Goal: Task Accomplishment & Management: Use online tool/utility

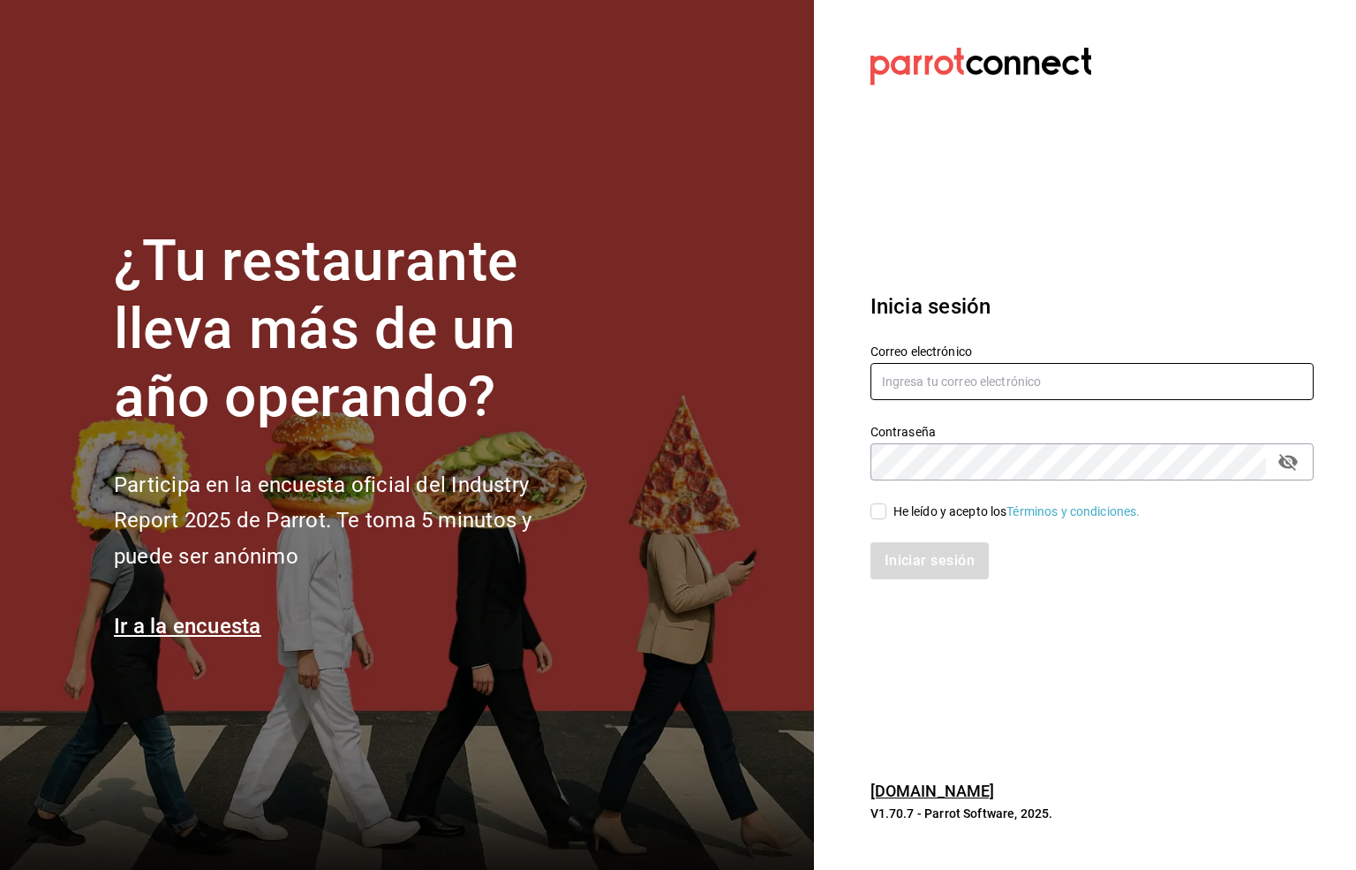
click at [941, 377] on input "text" at bounding box center [1092, 381] width 443 height 37
type input "[EMAIL_ADDRESS][DOMAIN_NAME]"
click at [880, 514] on input "He leído y acepto los Términos y condiciones." at bounding box center [879, 511] width 16 height 16
checkbox input "true"
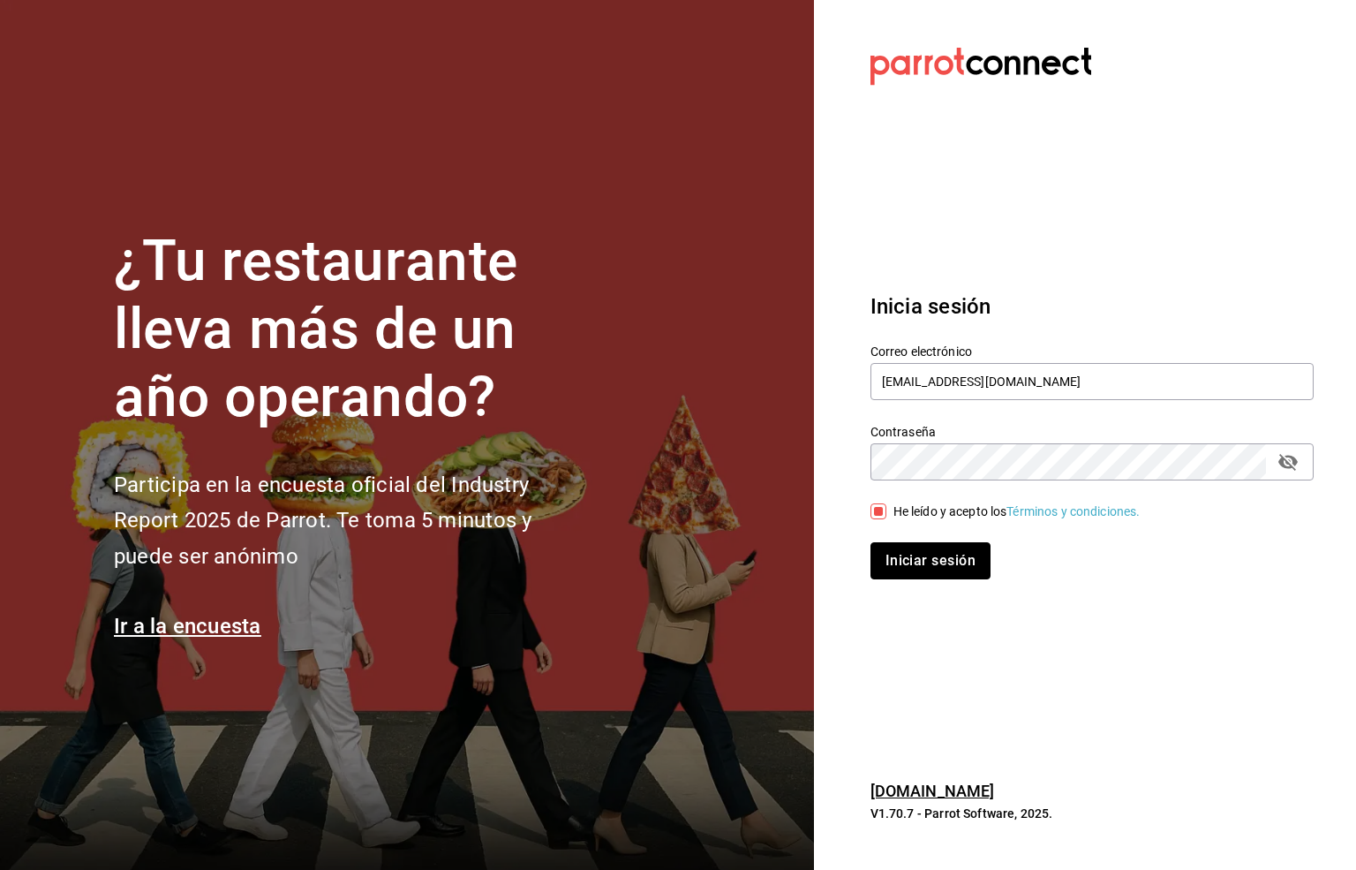
click at [932, 562] on button "Iniciar sesión" at bounding box center [931, 560] width 120 height 37
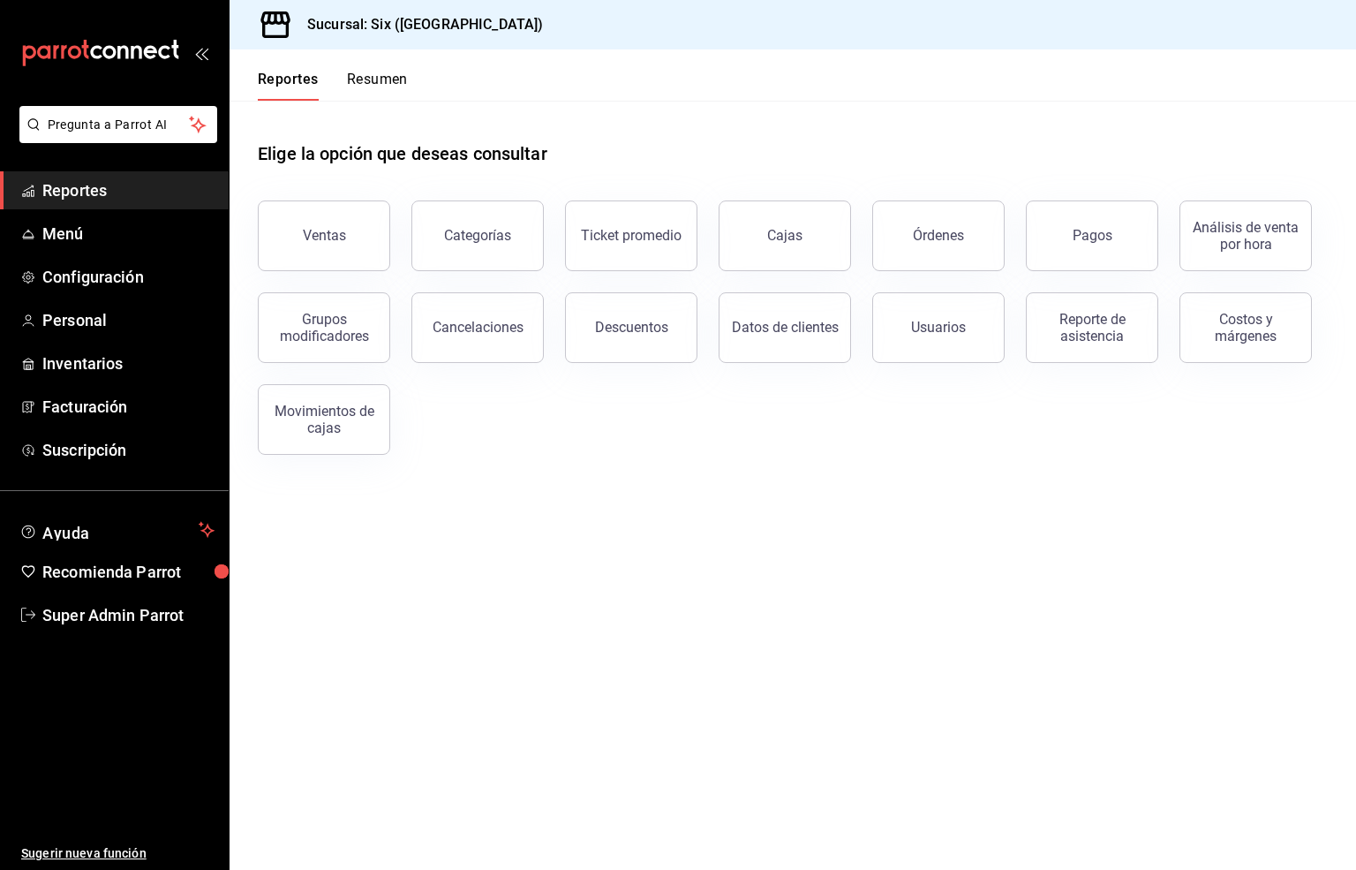
click at [943, 321] on div "Usuarios" at bounding box center [938, 327] width 55 height 17
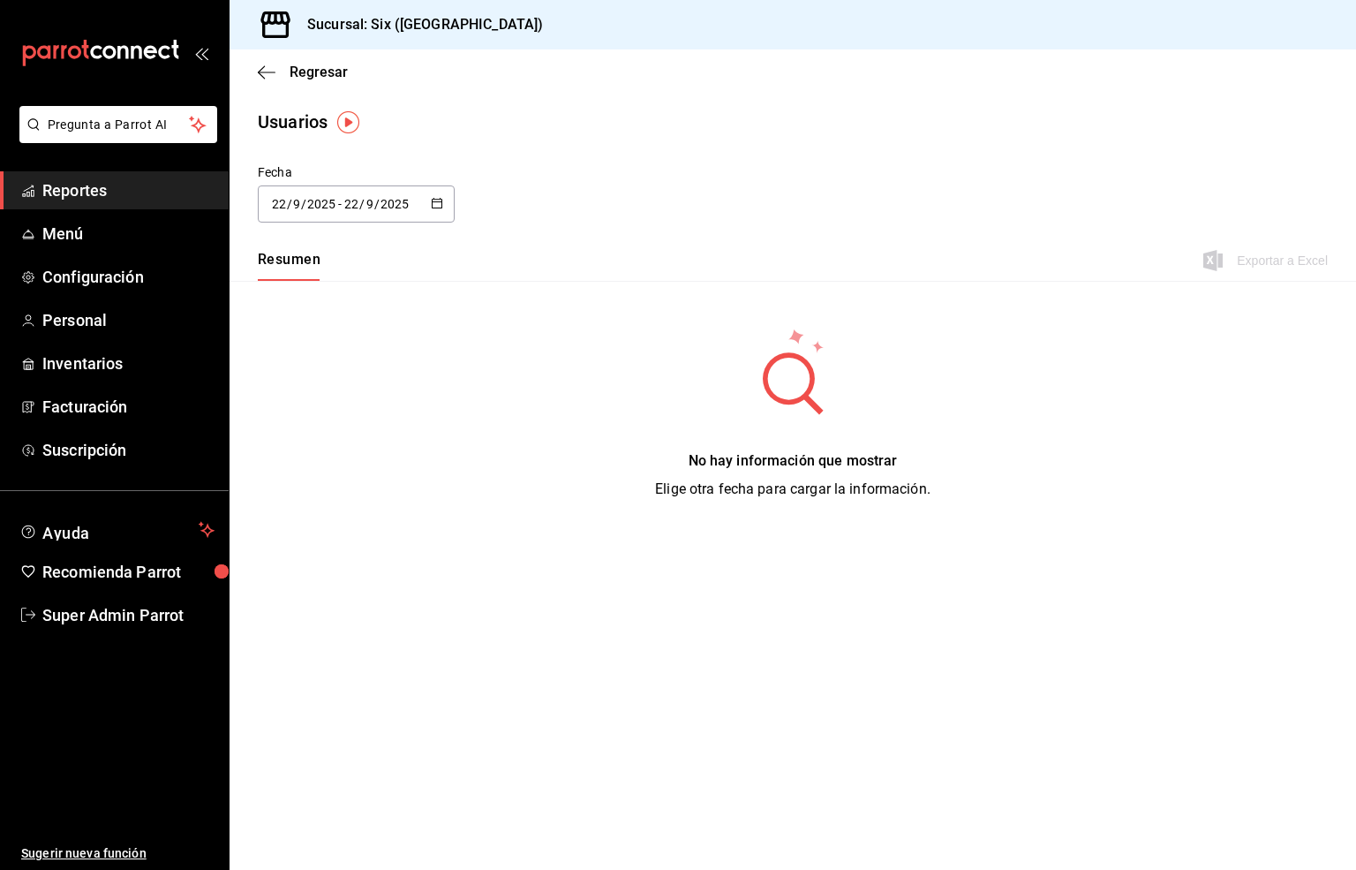
click at [283, 202] on input "22" at bounding box center [279, 204] width 16 height 14
click at [328, 464] on li "Rango de fechas" at bounding box center [341, 459] width 167 height 40
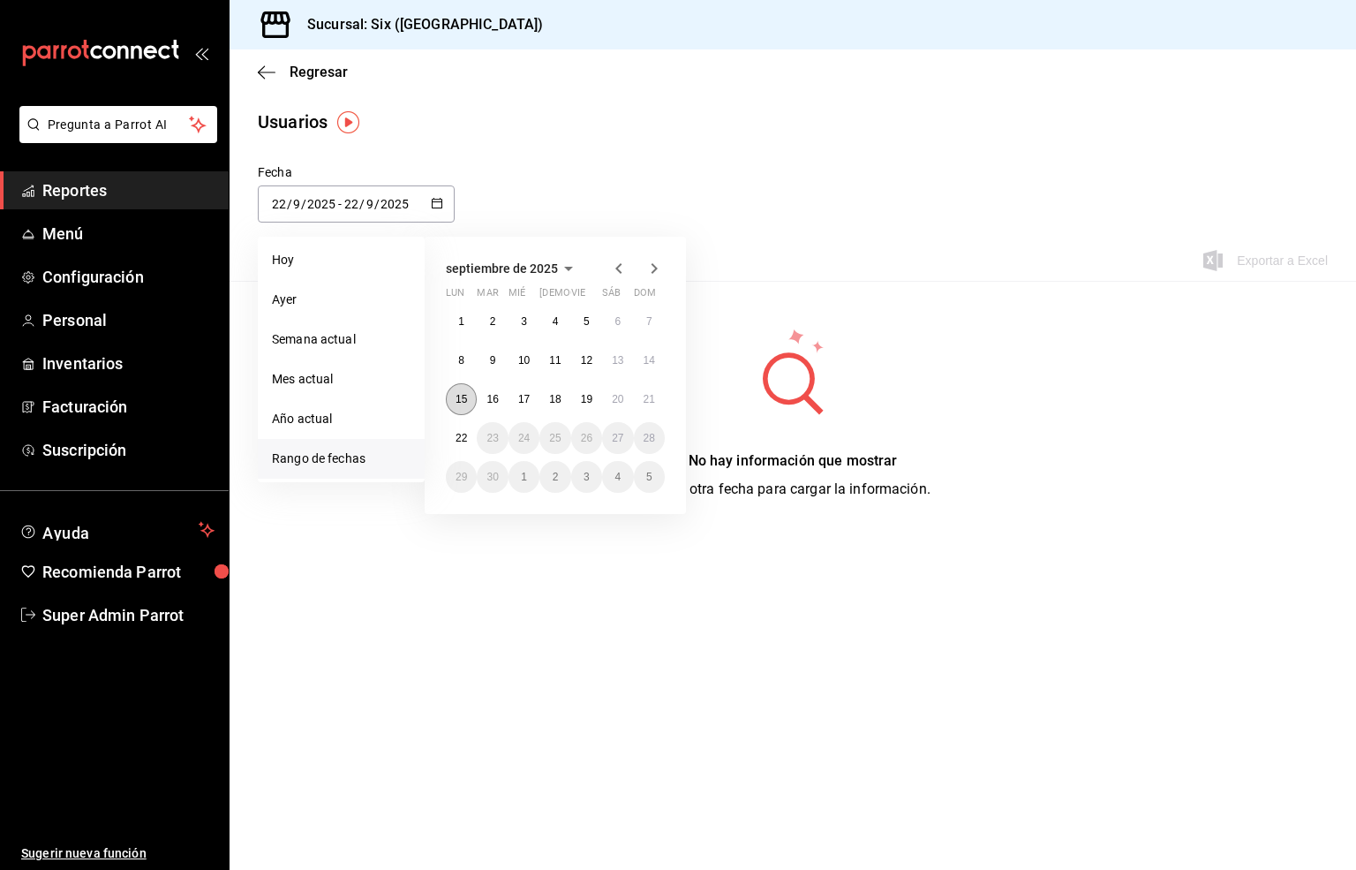
click at [456, 401] on abbr "15" at bounding box center [461, 399] width 11 height 12
click at [654, 397] on abbr "21" at bounding box center [649, 399] width 11 height 12
type input "2025-09-15"
type input "15"
type input "2025-09-21"
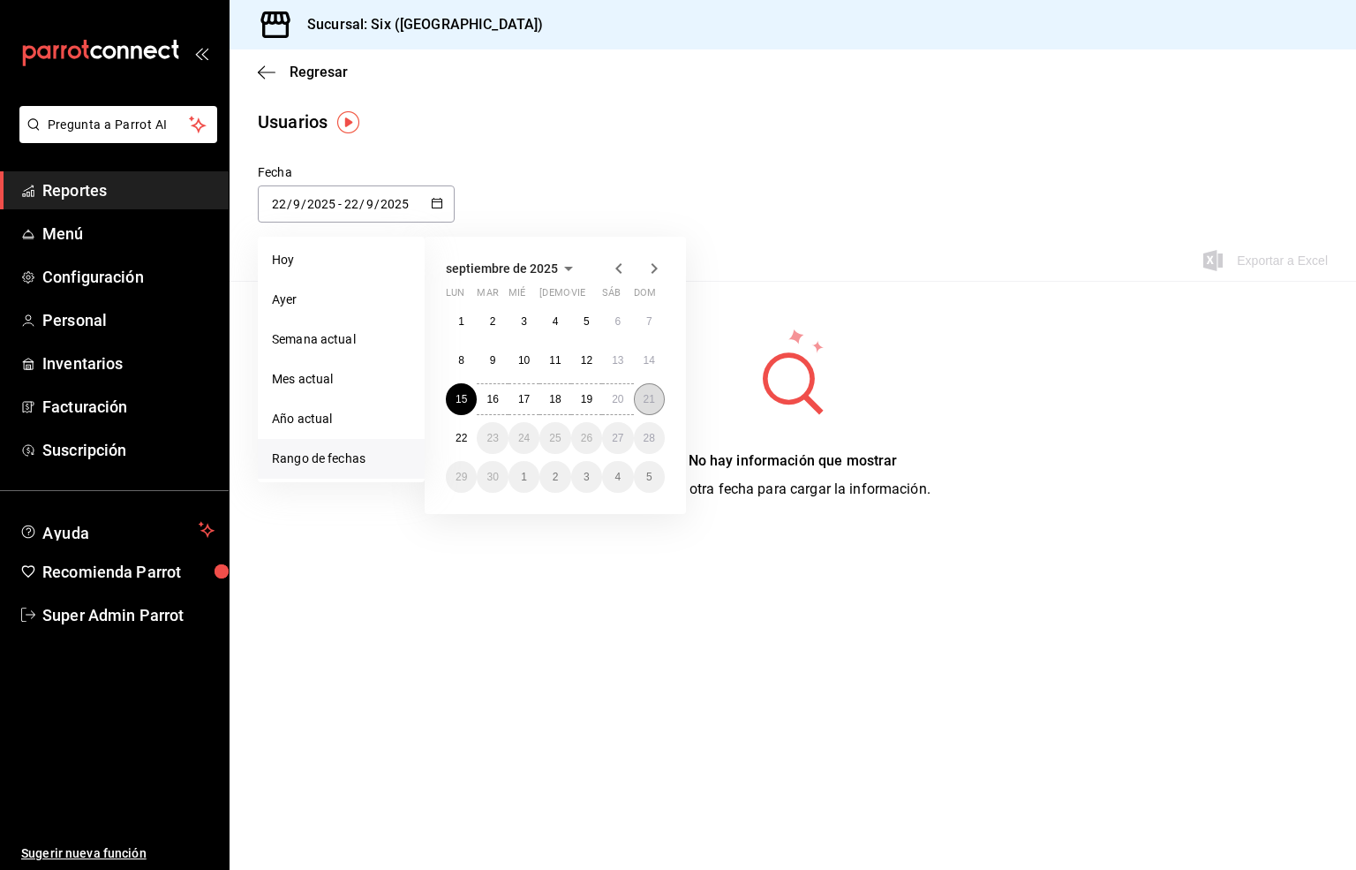
type input "21"
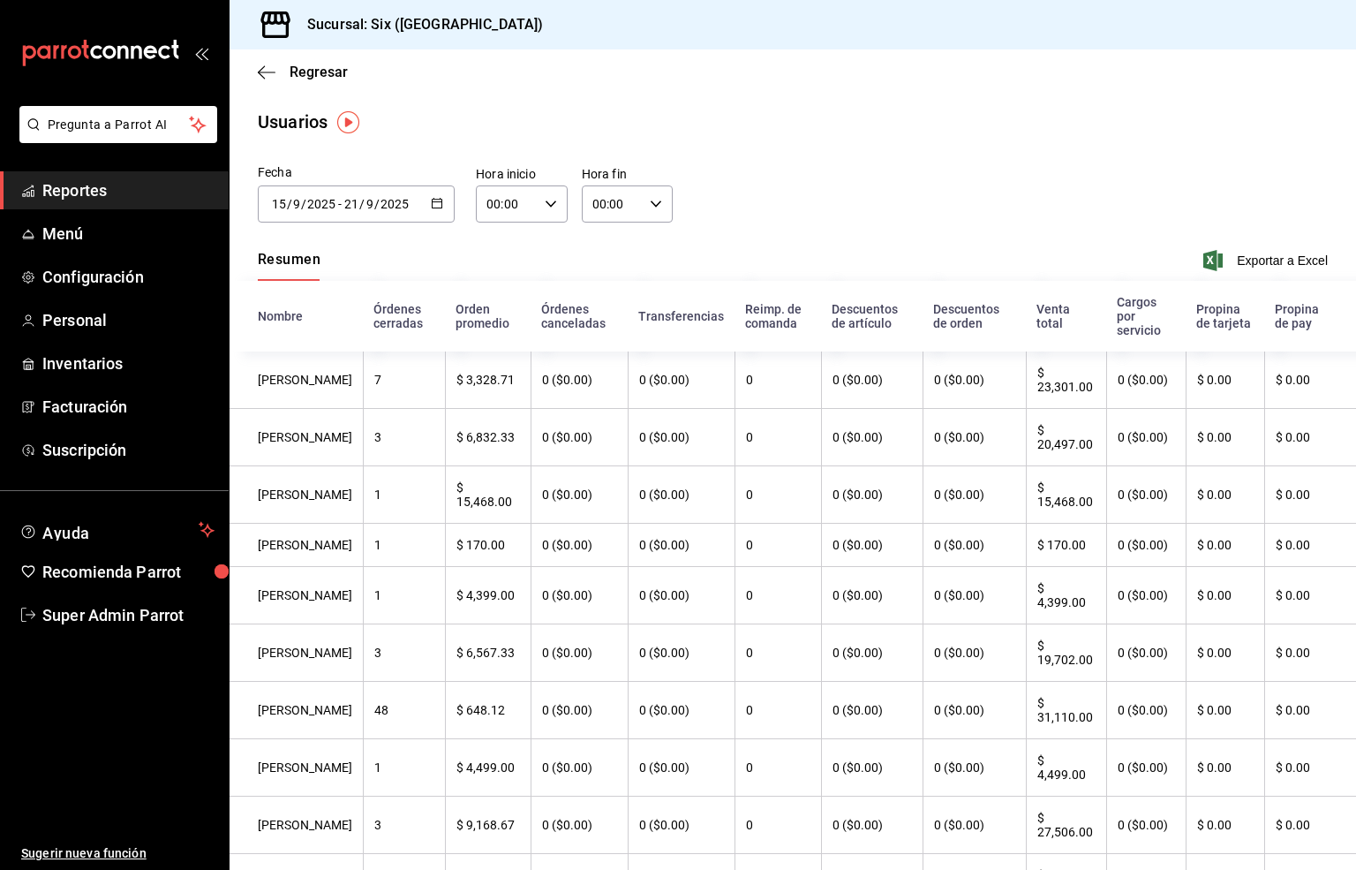
click at [494, 207] on input "00:00" at bounding box center [507, 203] width 62 height 35
click at [494, 368] on span "20" at bounding box center [494, 375] width 17 height 14
type input "20:00"
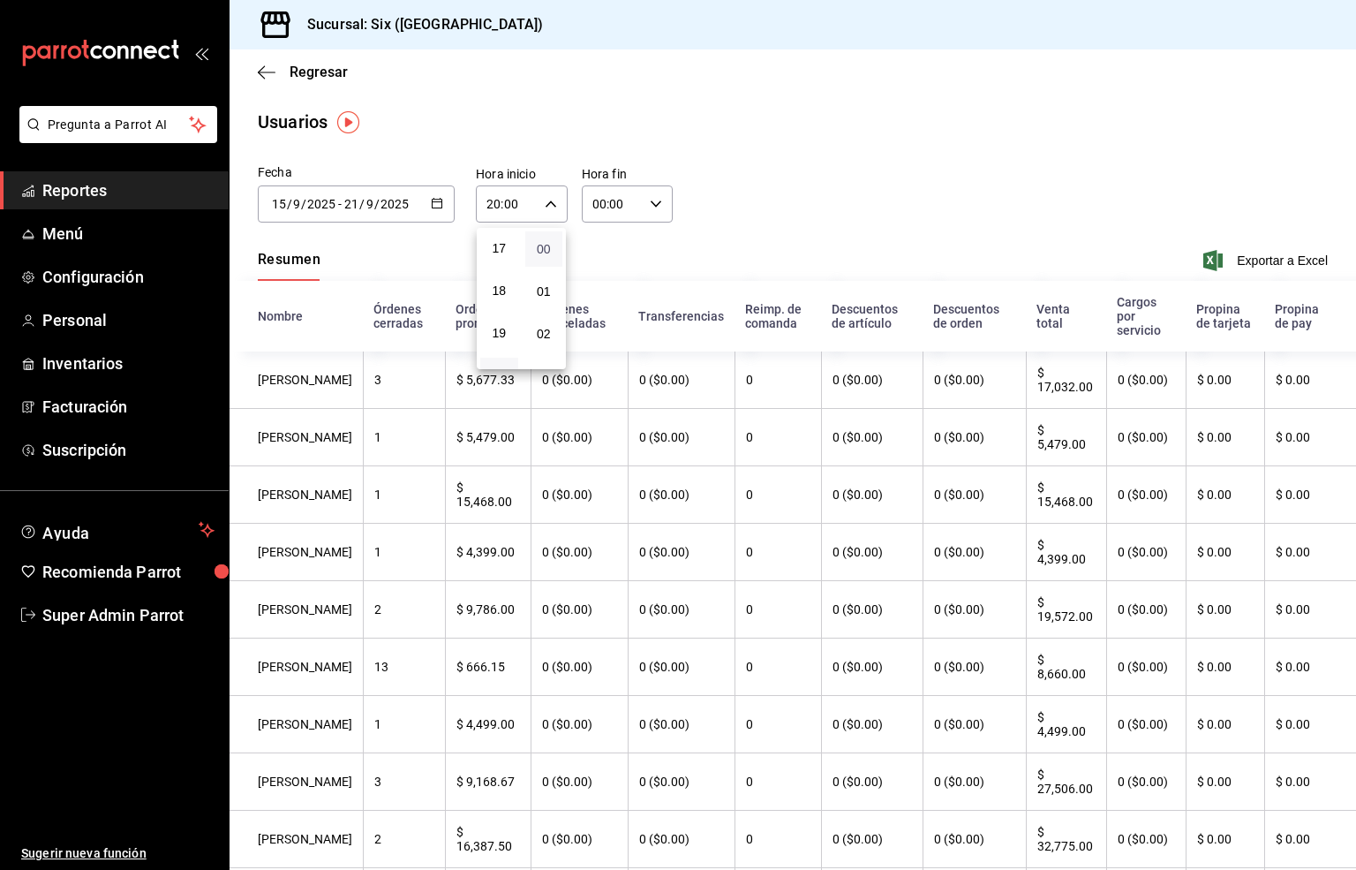
click at [540, 244] on span "00" at bounding box center [544, 249] width 17 height 14
click at [588, 204] on div at bounding box center [678, 435] width 1356 height 870
click at [591, 202] on input "00:00" at bounding box center [613, 203] width 62 height 35
click at [599, 263] on span "13" at bounding box center [597, 270] width 17 height 14
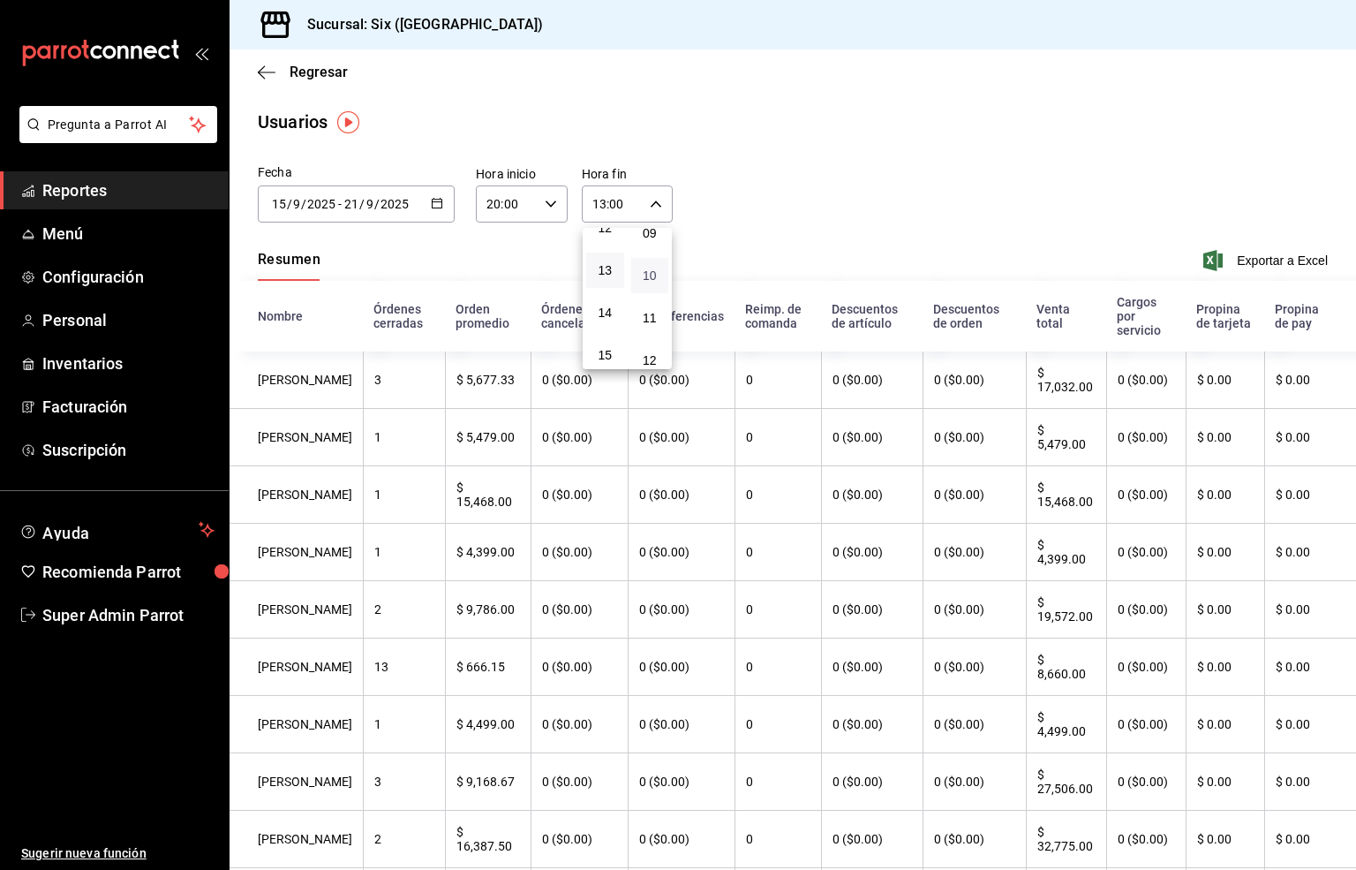
click at [653, 268] on span "10" at bounding box center [650, 275] width 17 height 14
type input "13:10"
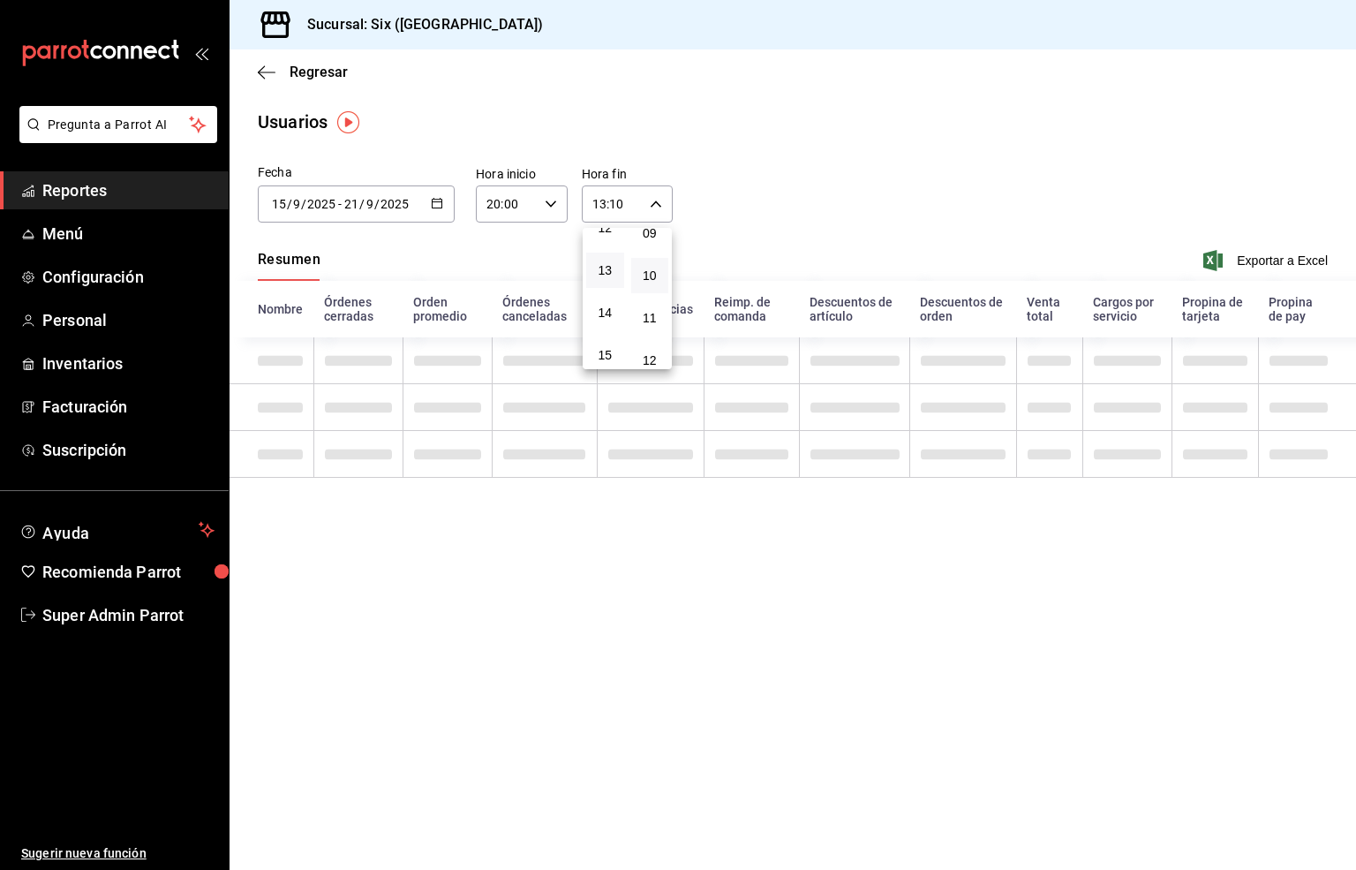
click at [904, 194] on div at bounding box center [678, 435] width 1356 height 870
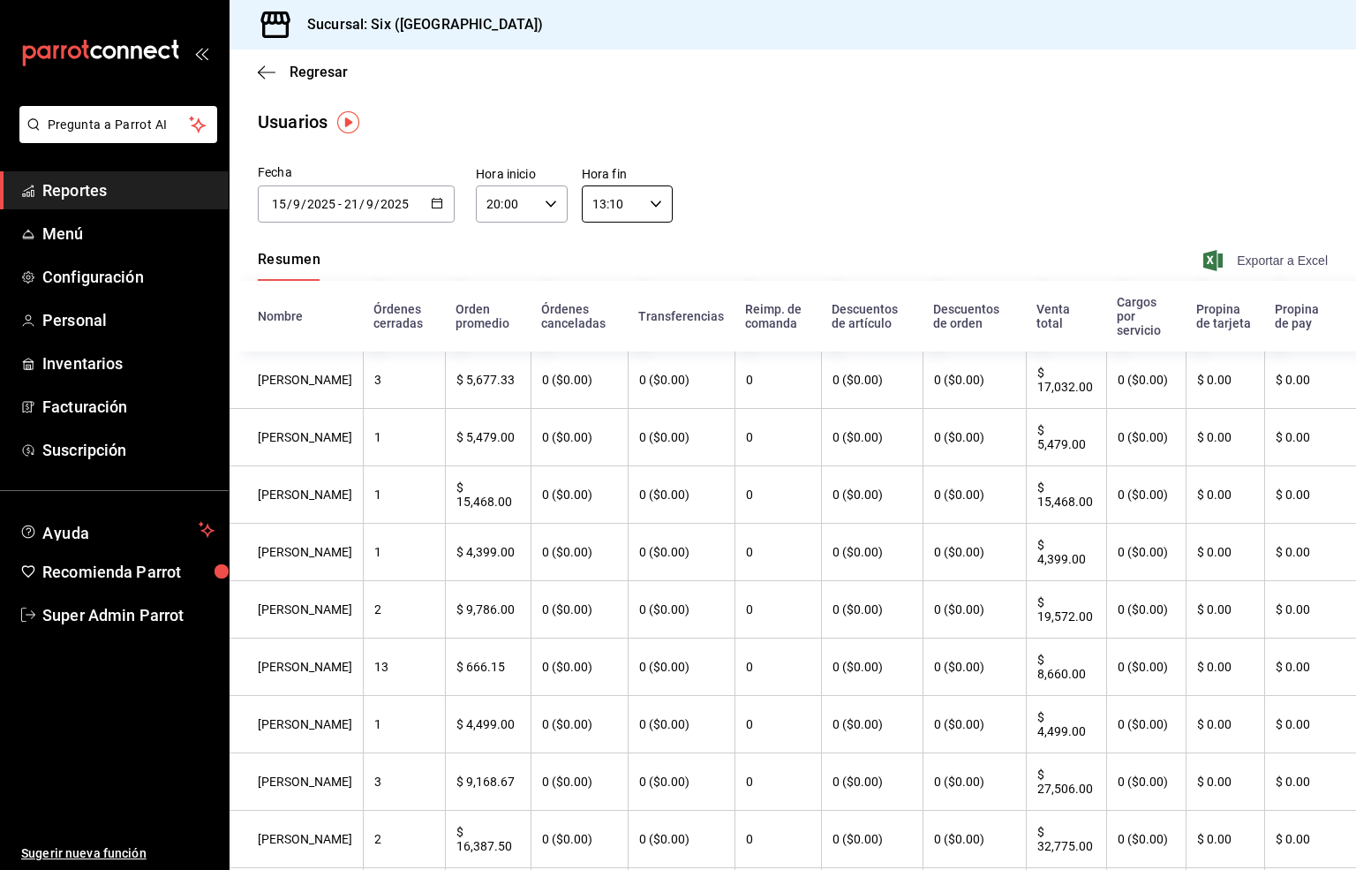
click at [1235, 253] on span "Exportar a Excel" at bounding box center [1267, 260] width 121 height 21
